Goal: Find specific page/section: Find specific page/section

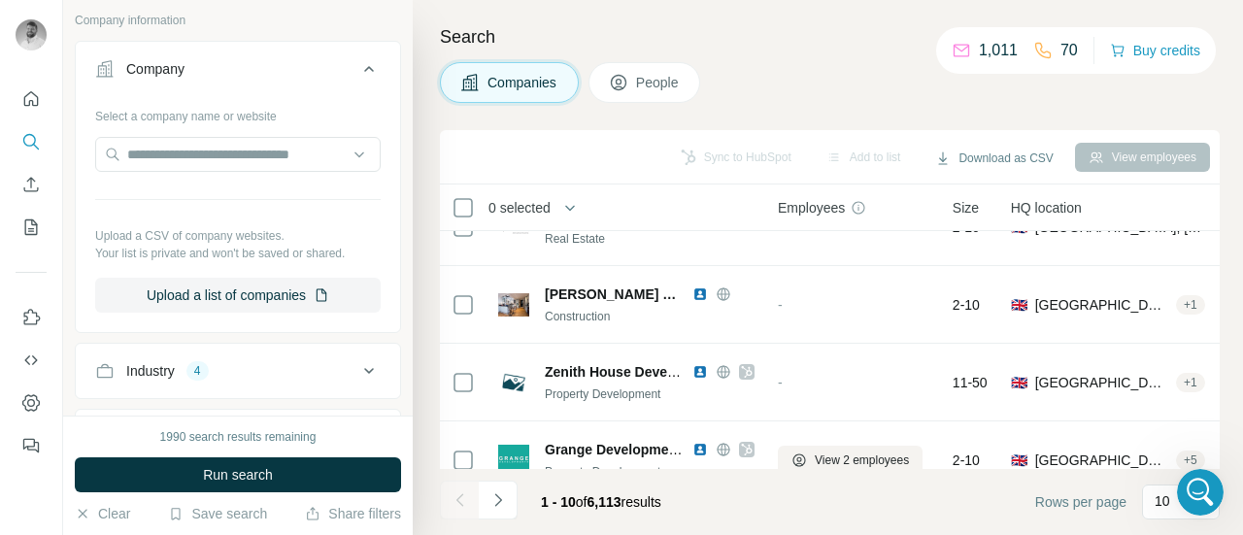
scroll to position [1660, 0]
click at [1193, 488] on icon "Open Intercom Messenger" at bounding box center [1198, 490] width 32 height 32
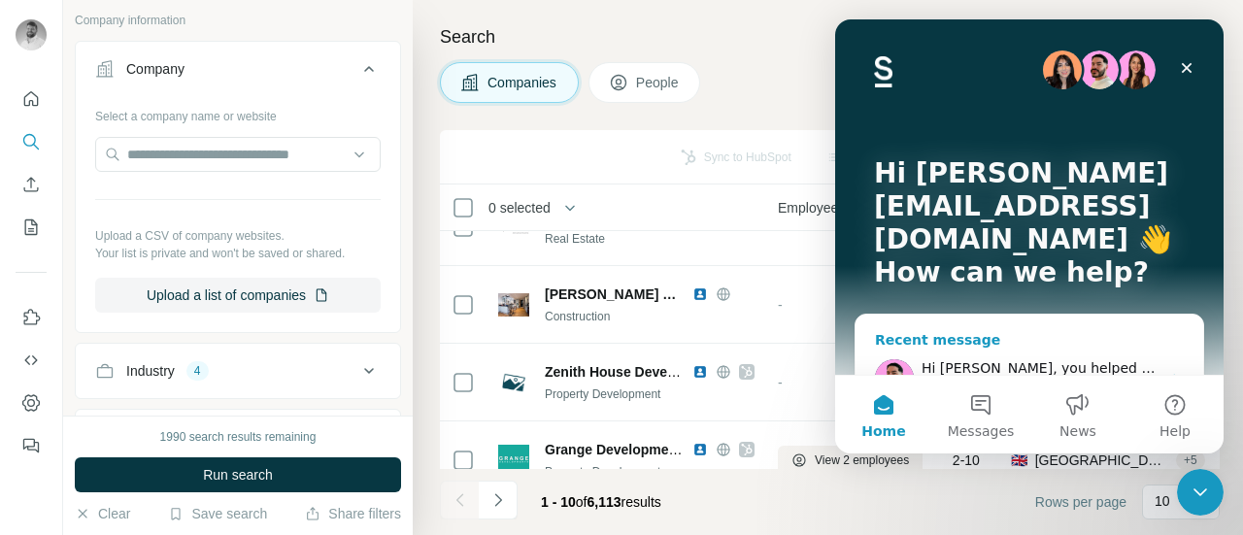
click at [1080, 379] on div "• 3h ago" at bounding box center [1107, 389] width 55 height 20
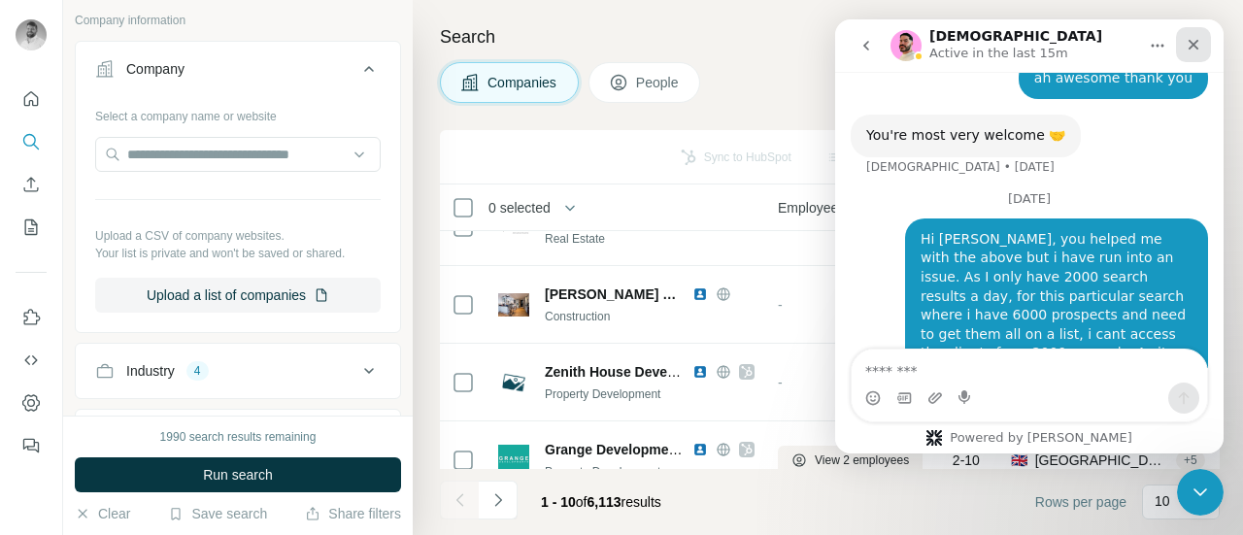
click at [1194, 51] on icon "Close" at bounding box center [1194, 45] width 16 height 16
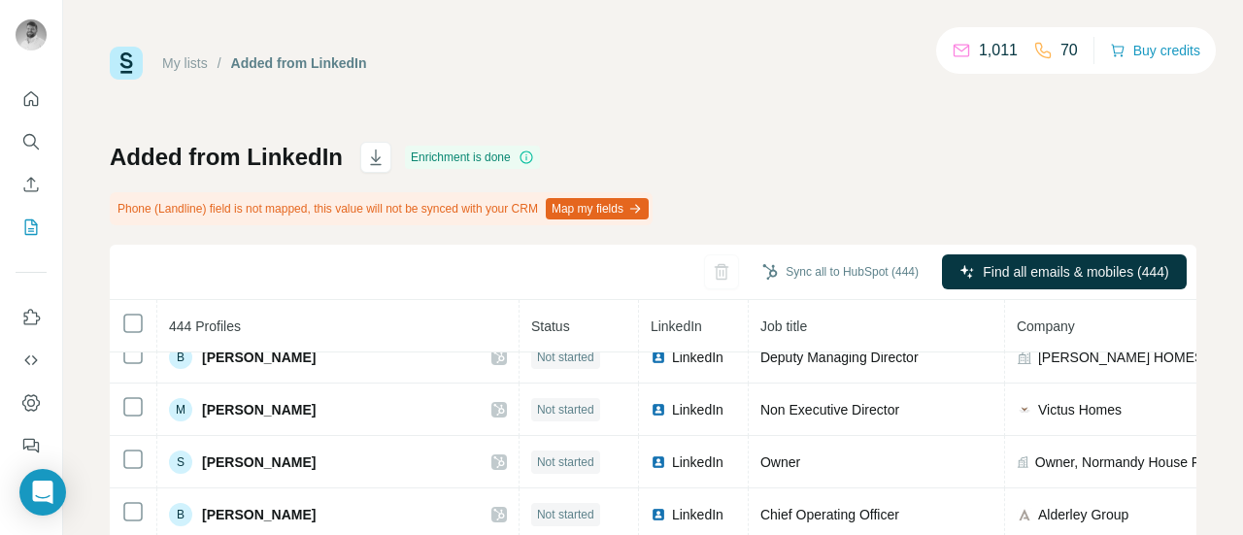
scroll to position [710, 0]
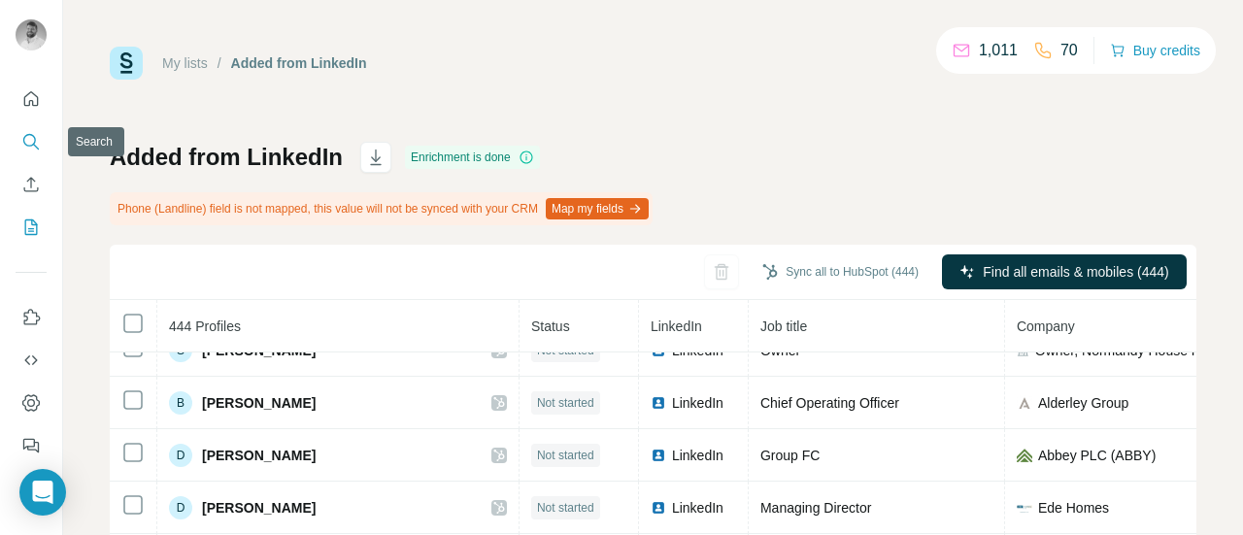
click at [23, 145] on icon "Search" at bounding box center [30, 141] width 19 height 19
